Goal: Task Accomplishment & Management: Manage account settings

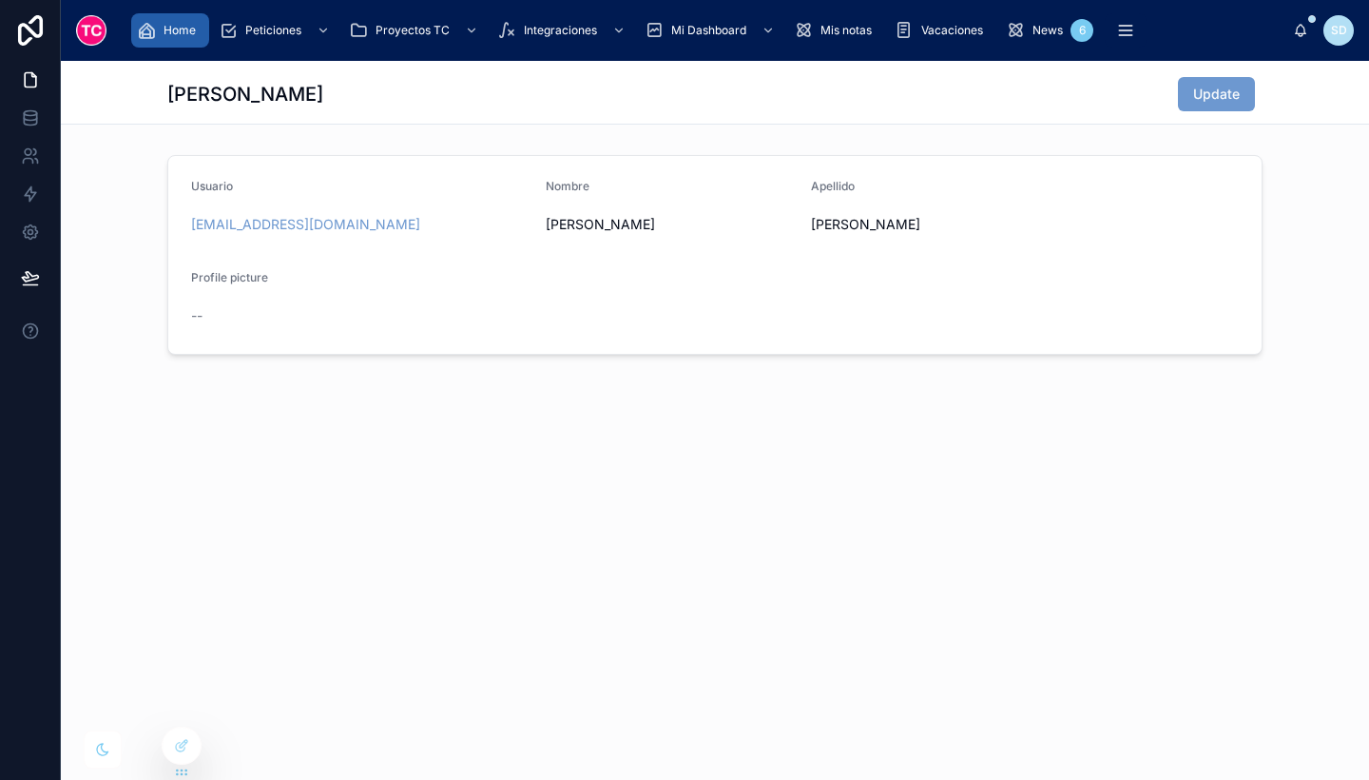
click at [180, 30] on span "Home" at bounding box center [180, 30] width 32 height 15
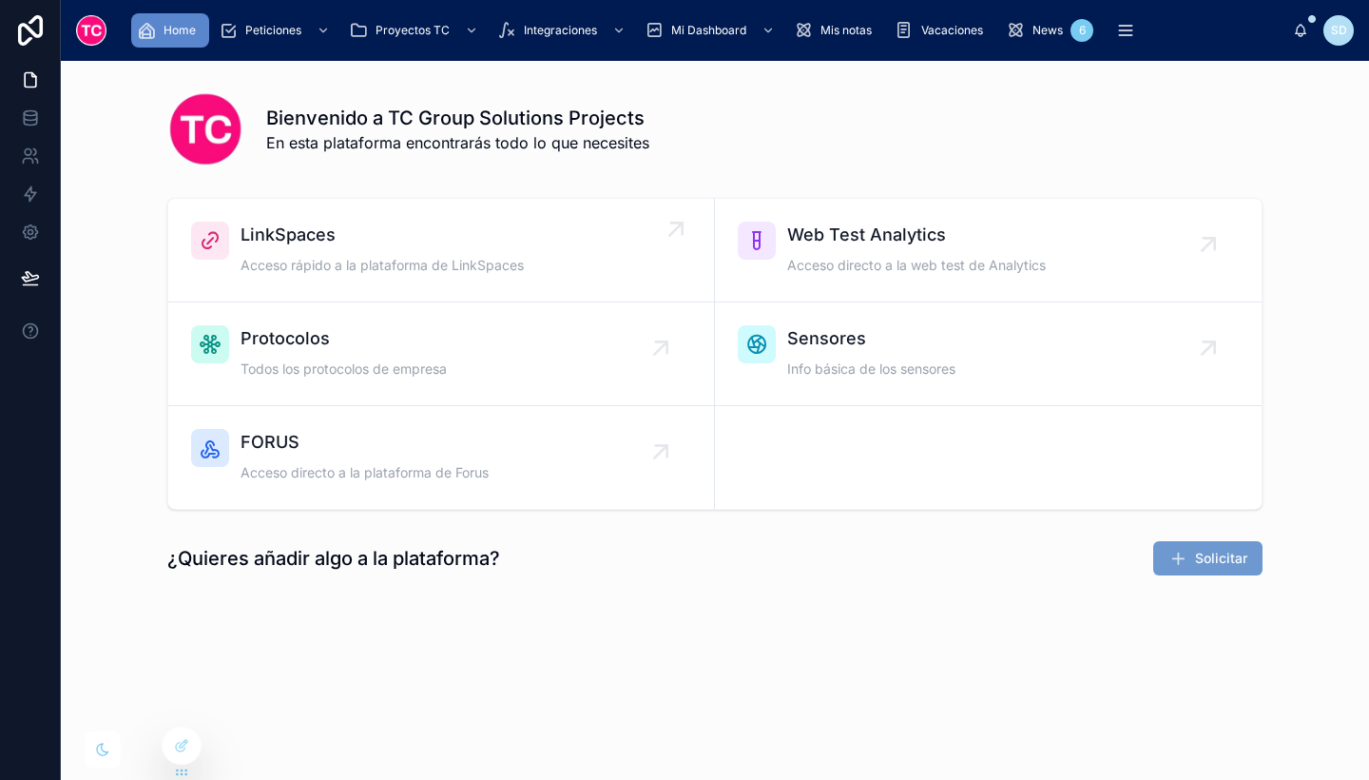
click at [428, 257] on span "Acceso rápido a la plataforma de LinkSpaces" at bounding box center [382, 265] width 283 height 19
click at [896, 94] on div "Bienvenido a TC Group Solutions Projects En esta plataforma encontrarás todo lo…" at bounding box center [714, 129] width 1095 height 76
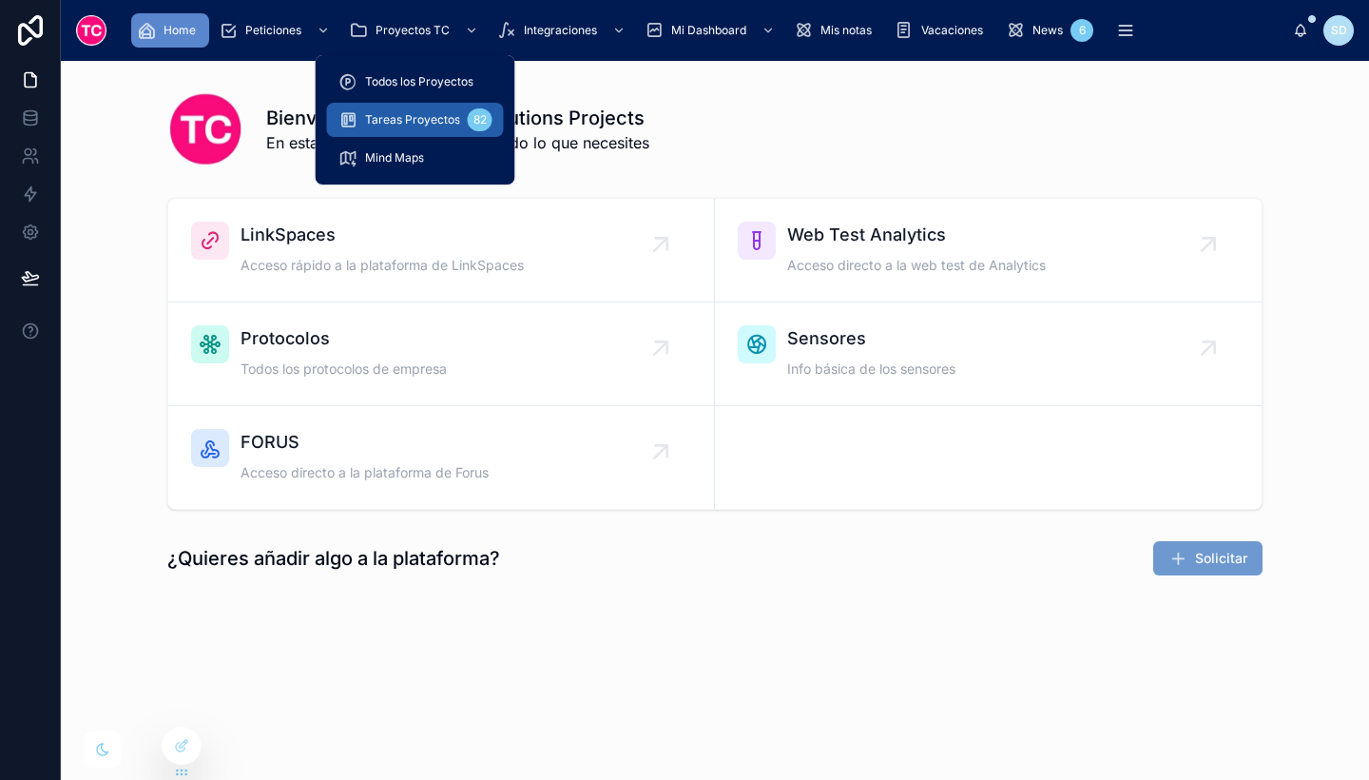
click at [426, 117] on span "Tareas Proyectos" at bounding box center [412, 119] width 95 height 15
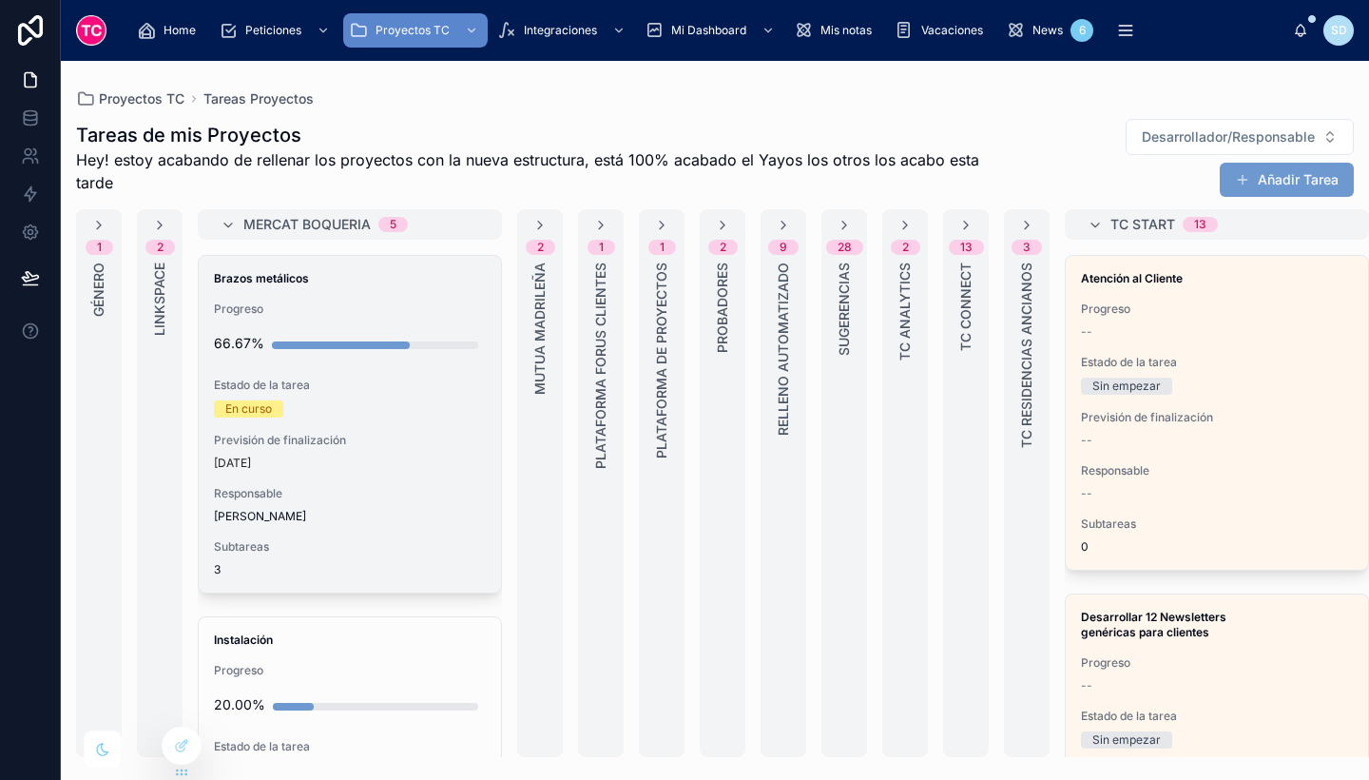
click at [429, 467] on div "dentro de 5 días" at bounding box center [350, 462] width 272 height 15
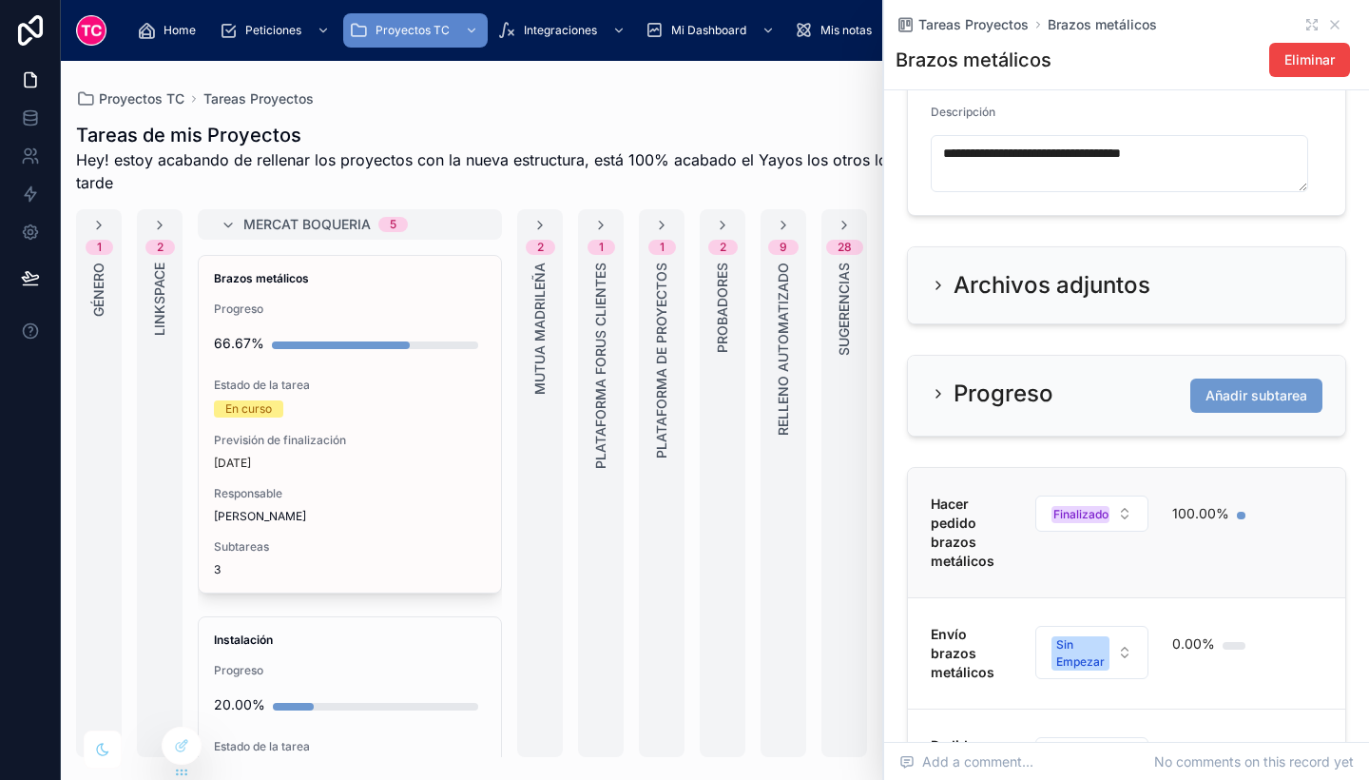
scroll to position [650, 0]
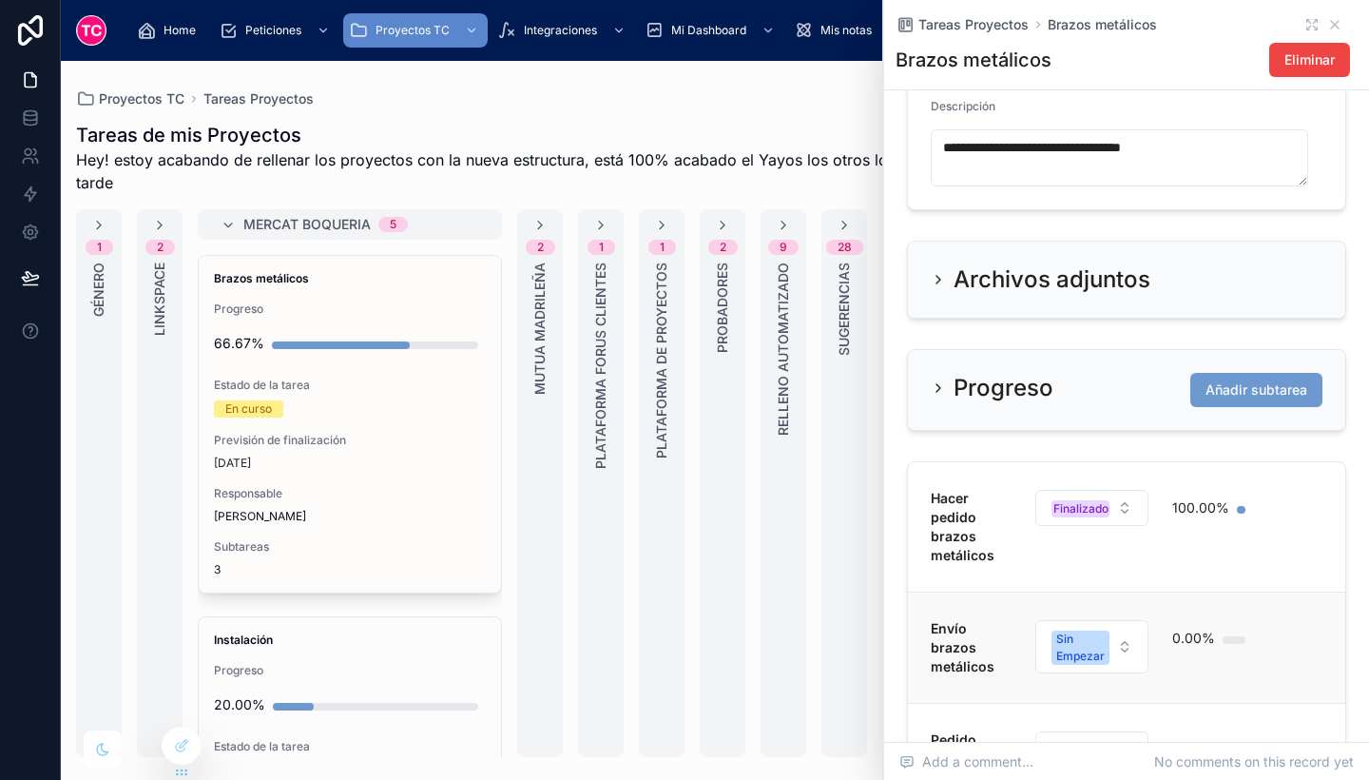
click at [1239, 657] on div "0.00%" at bounding box center [1212, 638] width 81 height 38
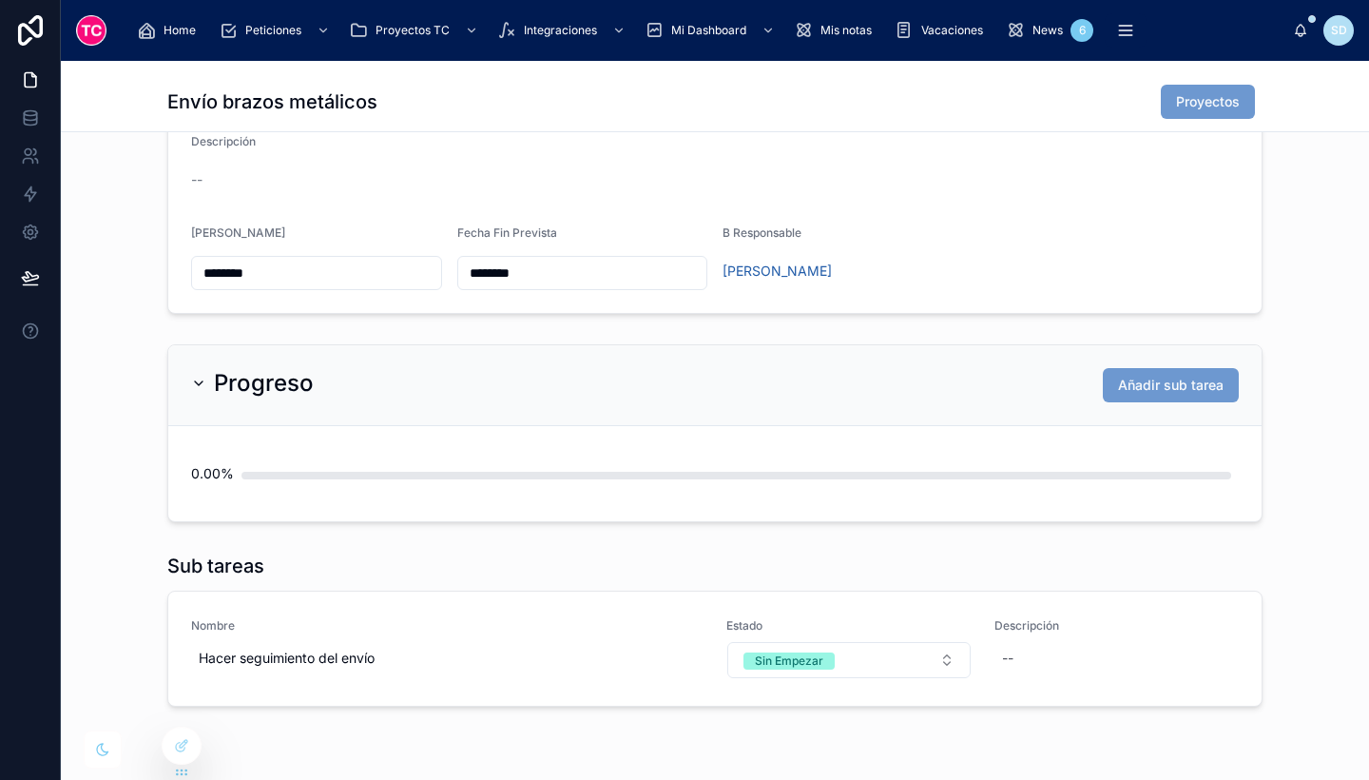
scroll to position [438, 0]
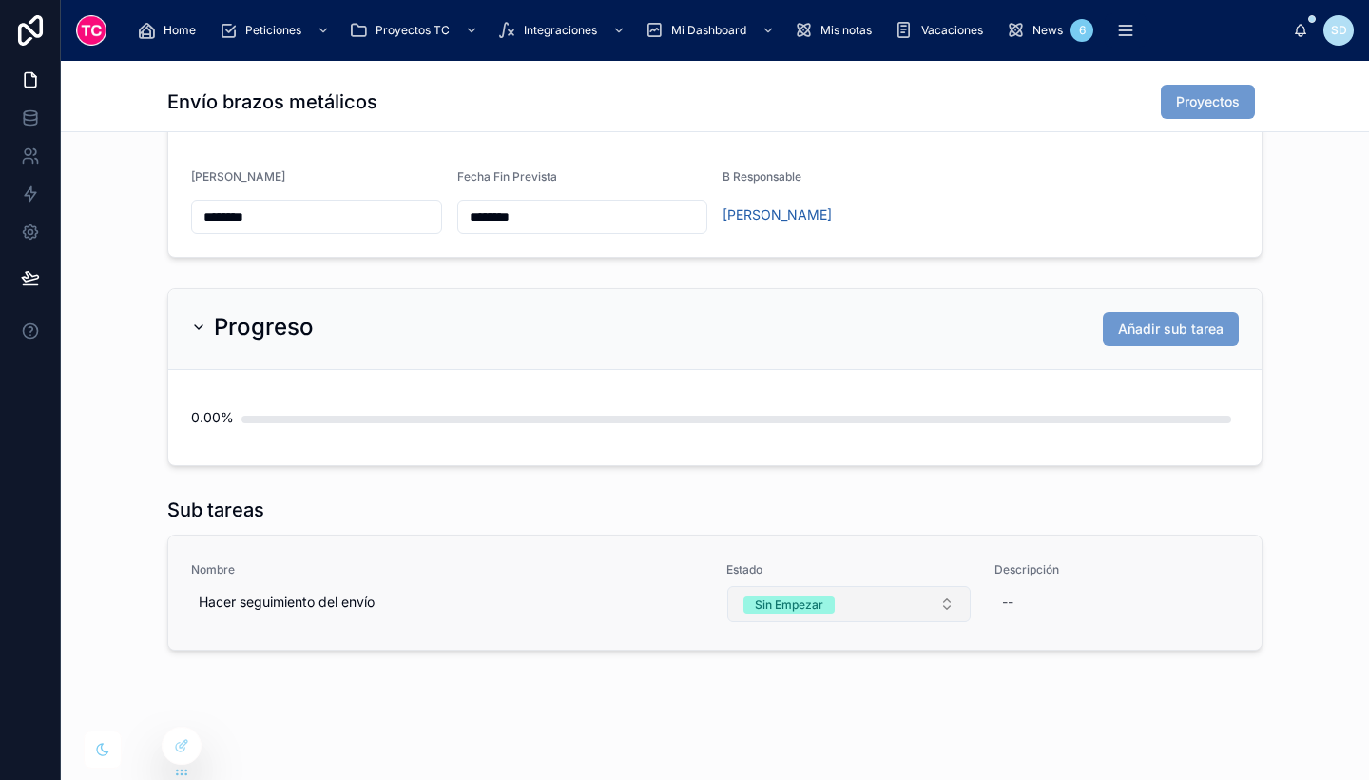
click at [792, 608] on div "Sin Empezar" at bounding box center [789, 604] width 68 height 17
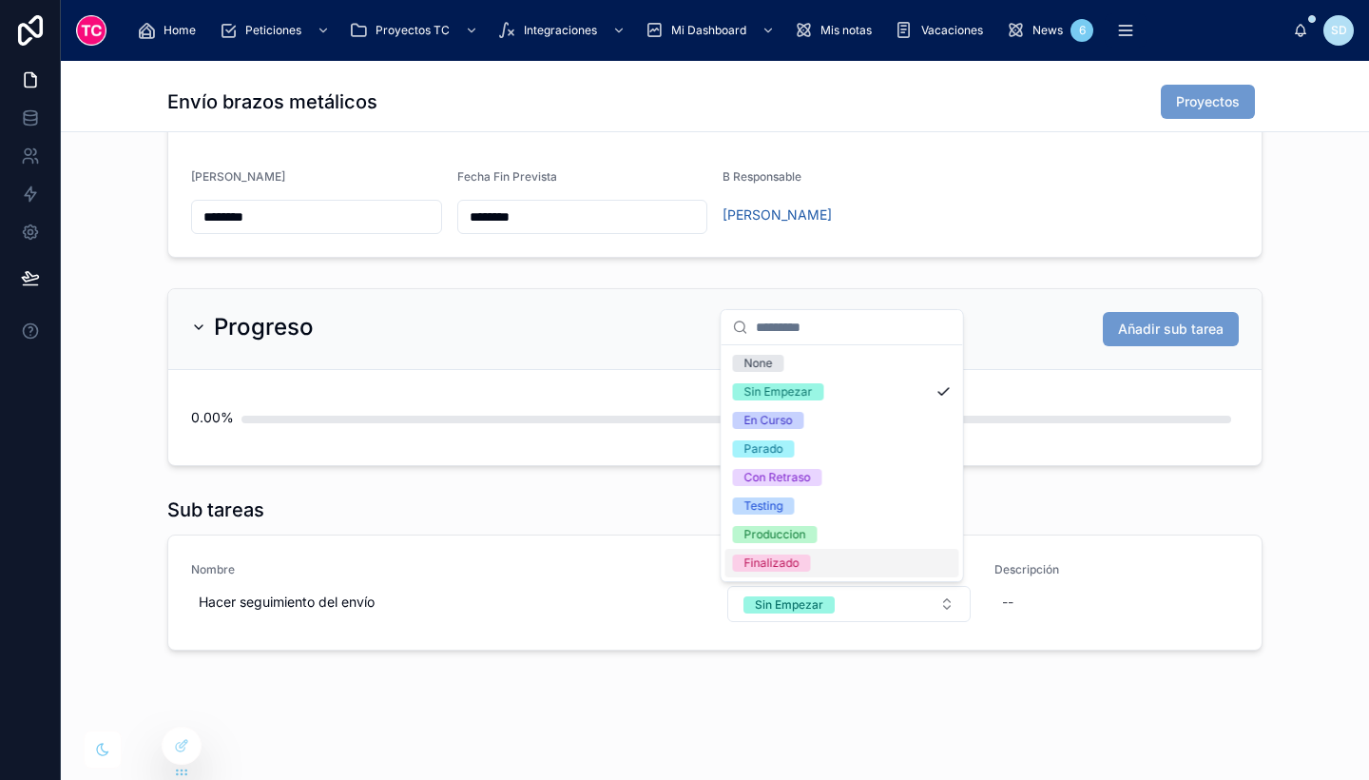
click at [851, 567] on div "Finalizado" at bounding box center [842, 563] width 234 height 29
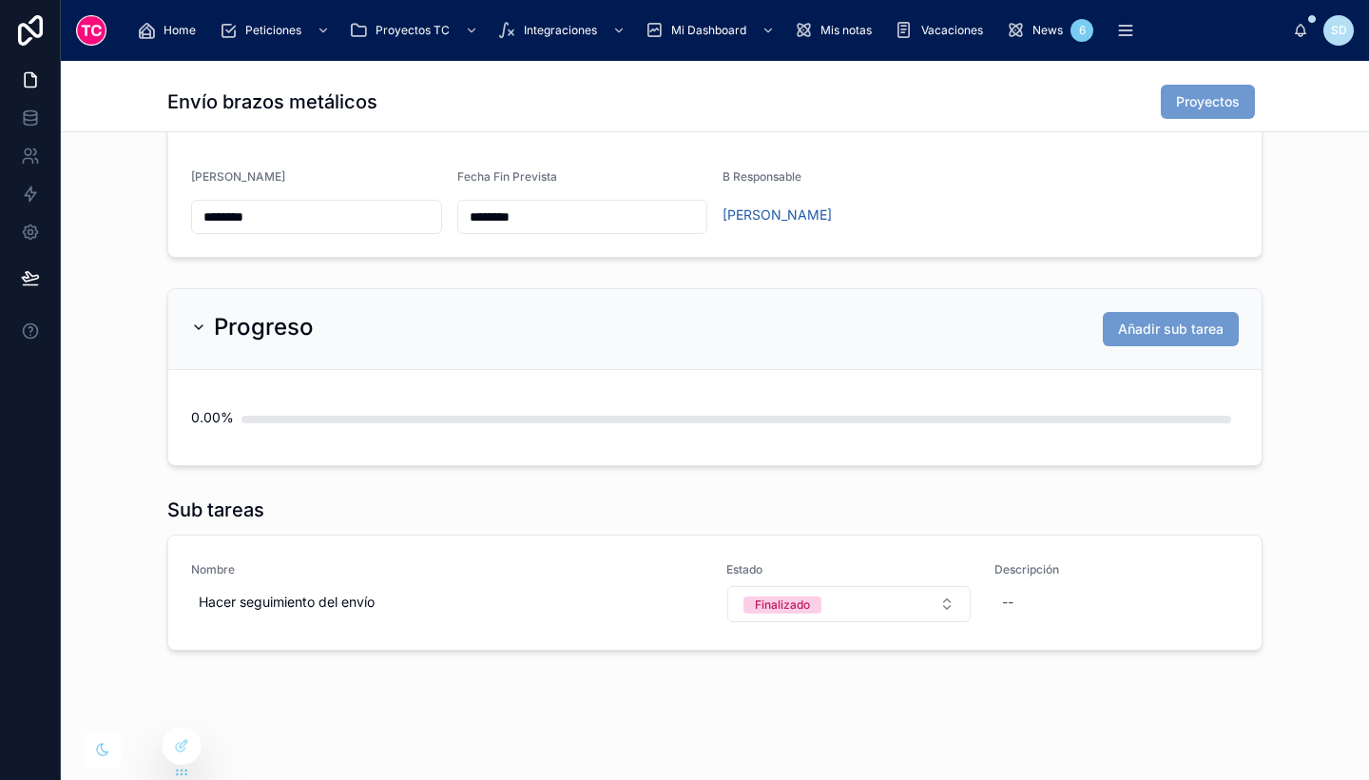
click at [1139, 215] on form "**********" at bounding box center [714, 108] width 1093 height 297
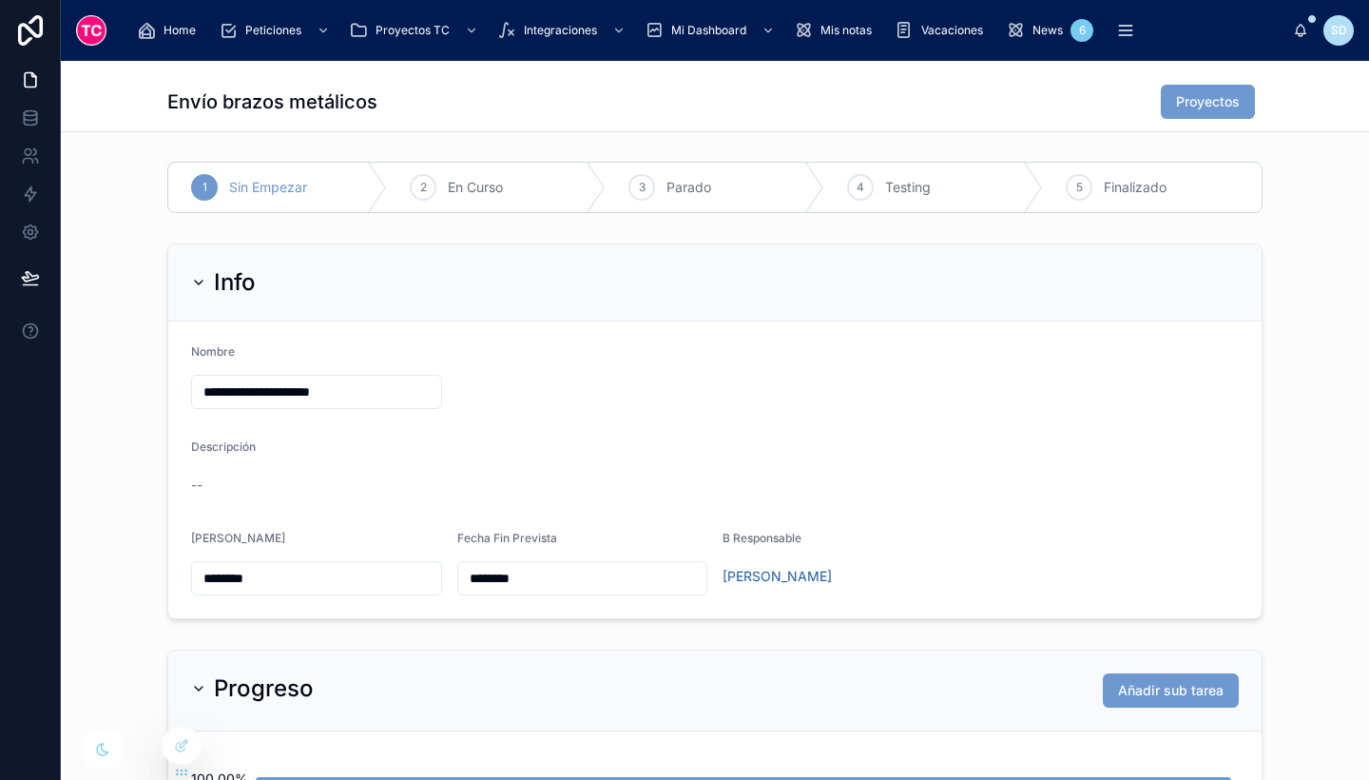
scroll to position [0, 0]
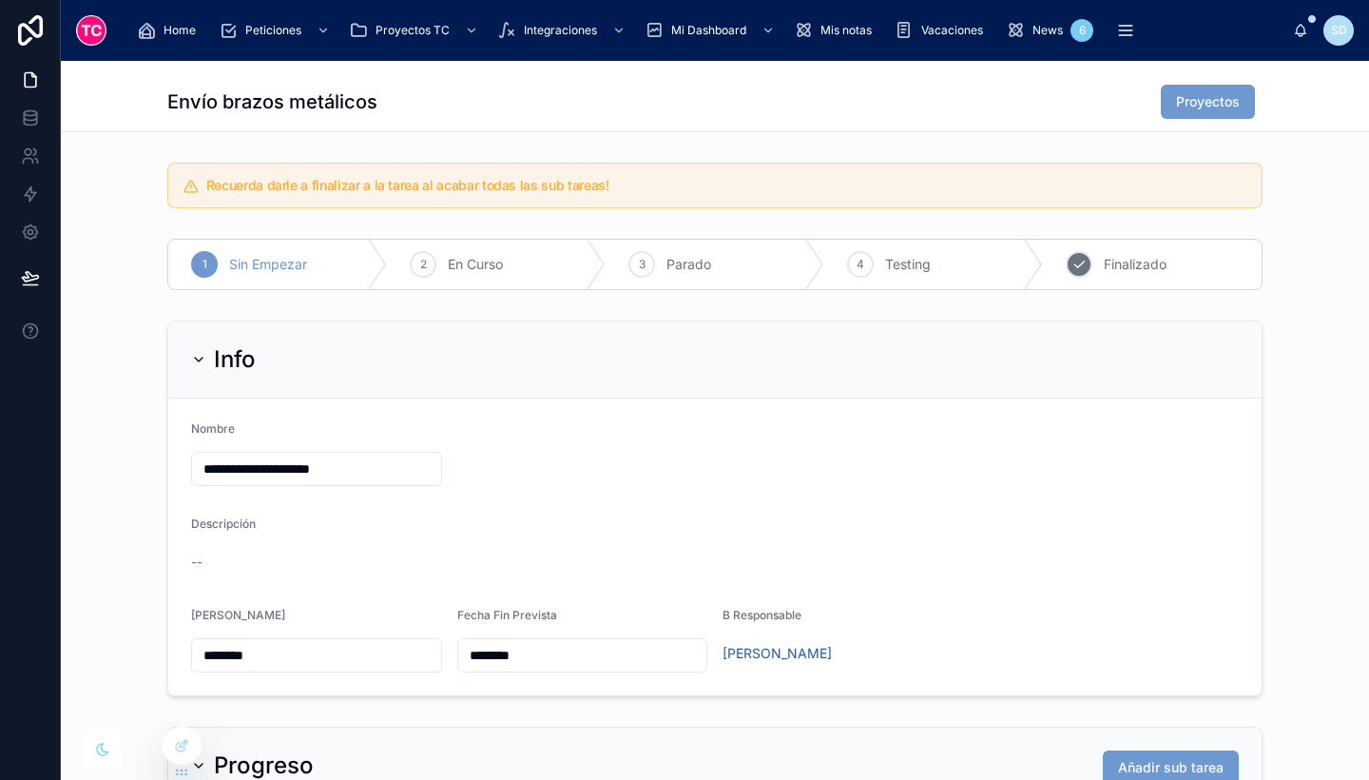
click at [1136, 260] on span "Finalizado" at bounding box center [1135, 264] width 63 height 19
